Goal: Entertainment & Leisure: Consume media (video, audio)

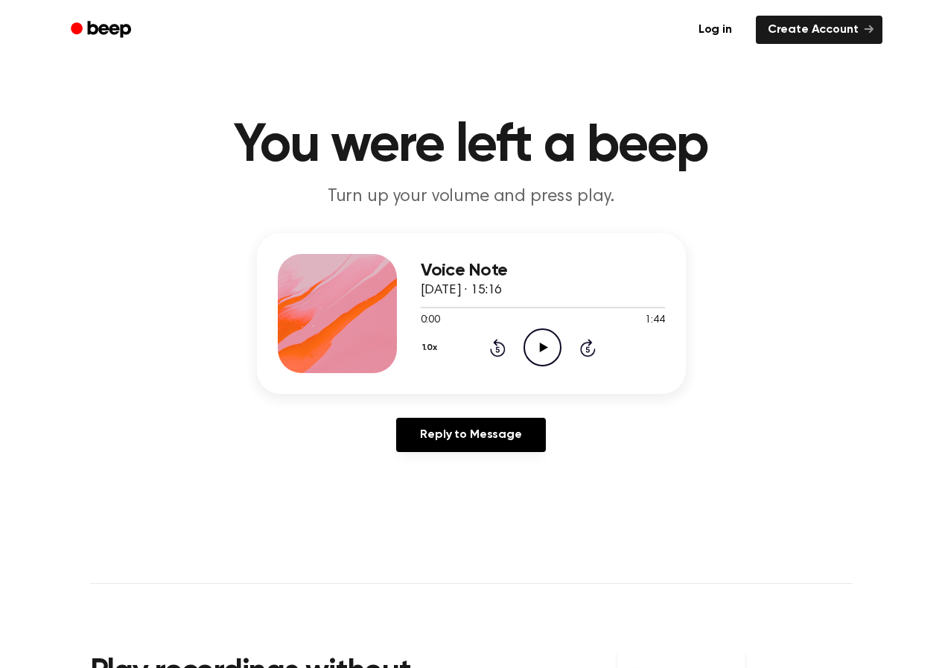
click at [545, 350] on icon "Play Audio" at bounding box center [543, 347] width 38 height 38
click at [534, 352] on icon "Pause Audio" at bounding box center [543, 347] width 38 height 38
click at [545, 342] on icon "Play Audio" at bounding box center [543, 347] width 38 height 38
